Goal: Find specific page/section: Find specific page/section

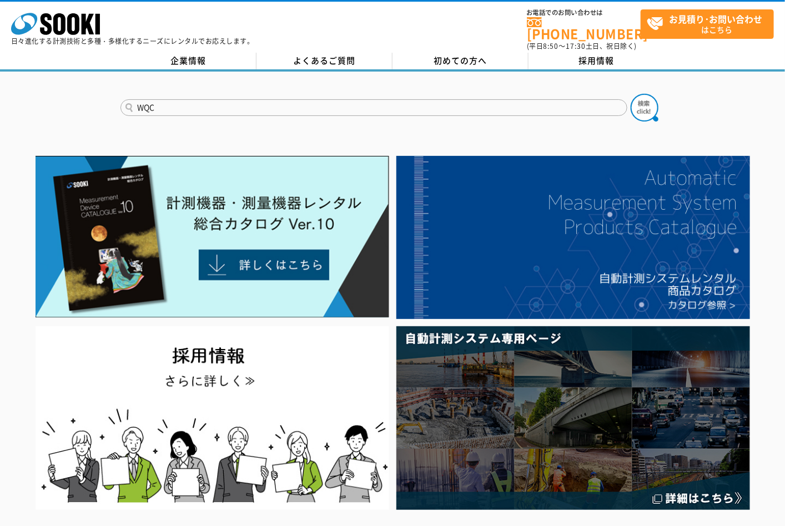
type input "WQC"
click at [631, 94] on button at bounding box center [645, 108] width 28 height 28
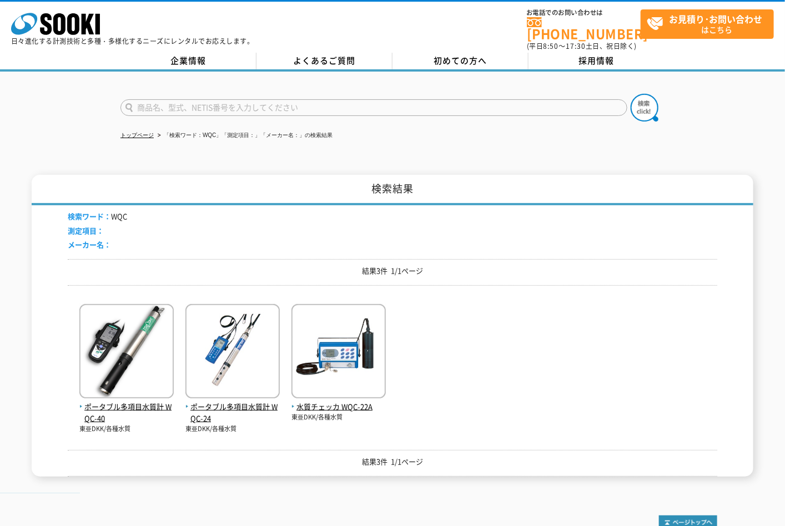
drag, startPoint x: 781, startPoint y: 267, endPoint x: 782, endPoint y: 273, distance: 5.7
click at [781, 267] on div "検索結果 検索ワード： WQC 測定項目： メーカー名： 結果3件 1/1ページ ポータブル多項目水質計 WQC-40 東亜DKK/各種水質" at bounding box center [392, 326] width 785 height 302
